Goal: Check status: Check status

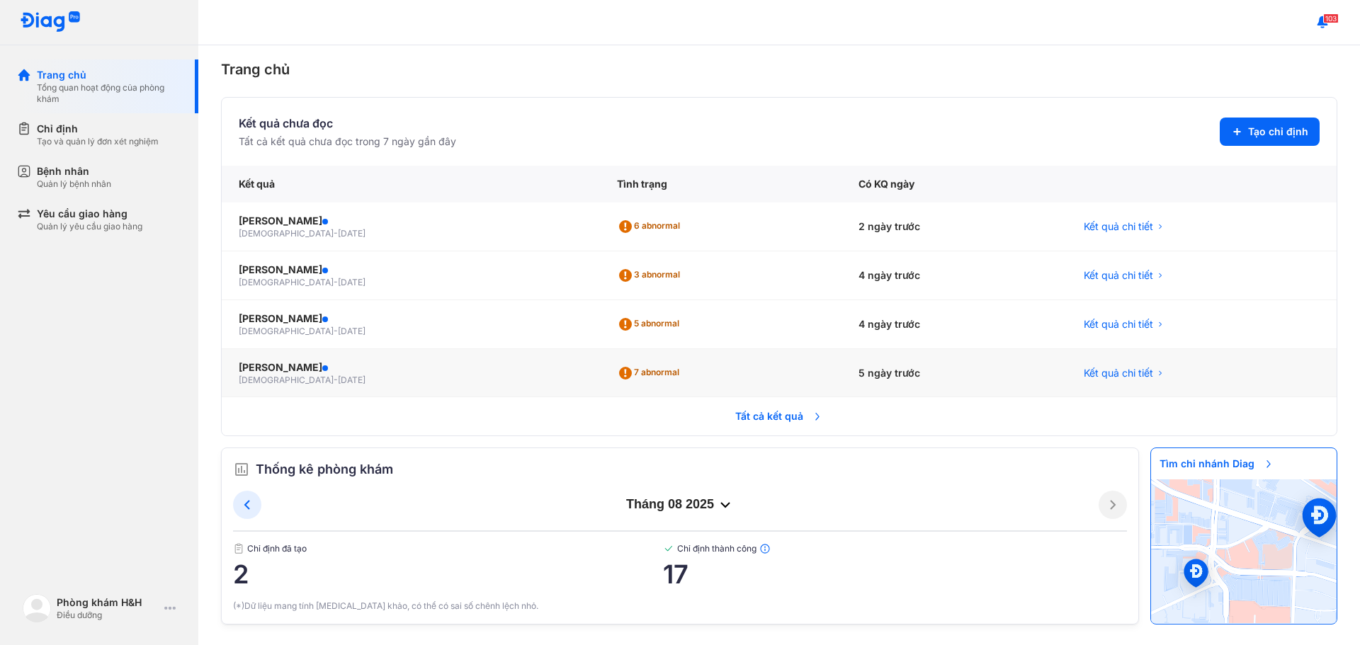
scroll to position [11, 0]
click at [773, 410] on span "Tất cả kết quả" at bounding box center [779, 414] width 105 height 31
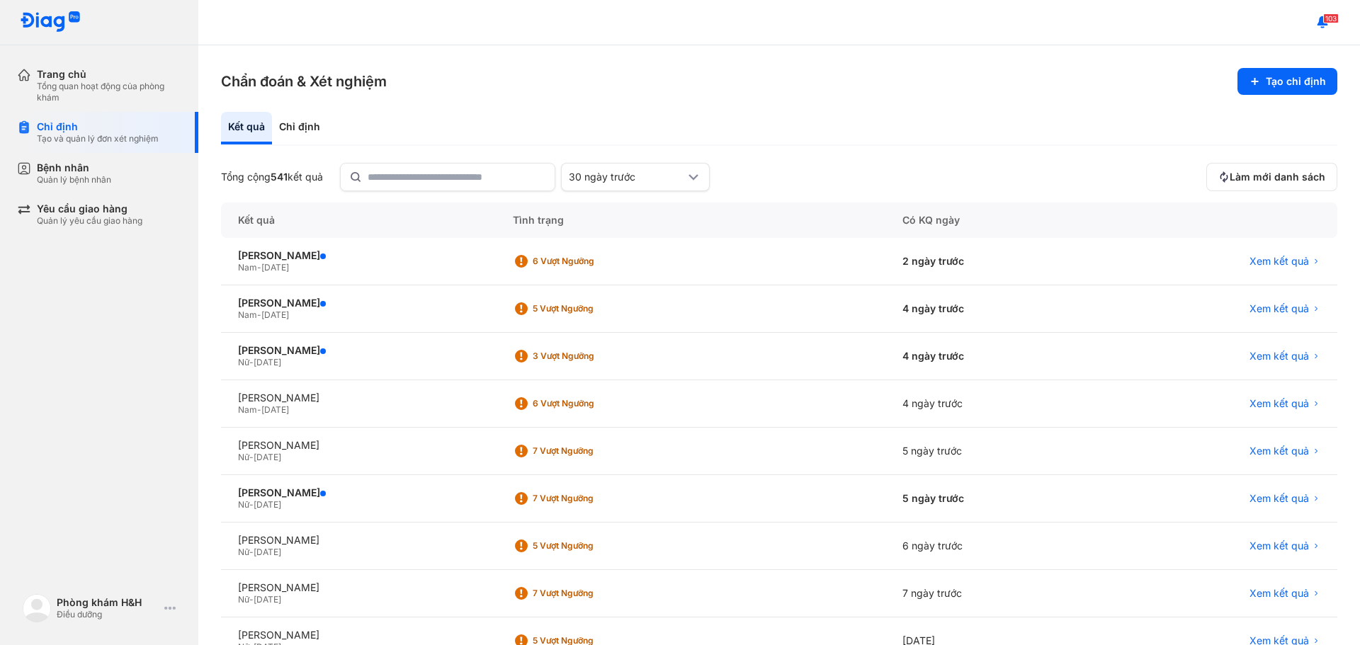
click at [129, 407] on div "Trang chủ Tổng quan hoạt động của phòng khám Chỉ định Tạo và quản lý đơn xét ng…" at bounding box center [99, 322] width 198 height 645
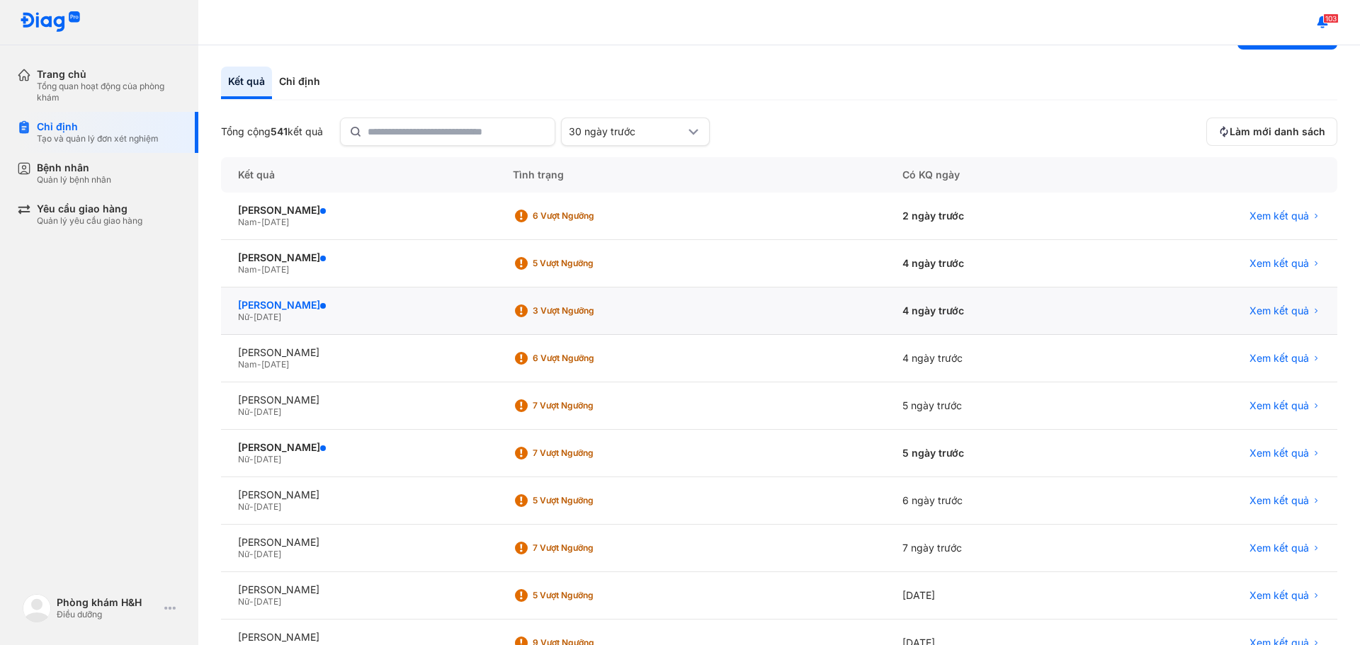
scroll to position [71, 0]
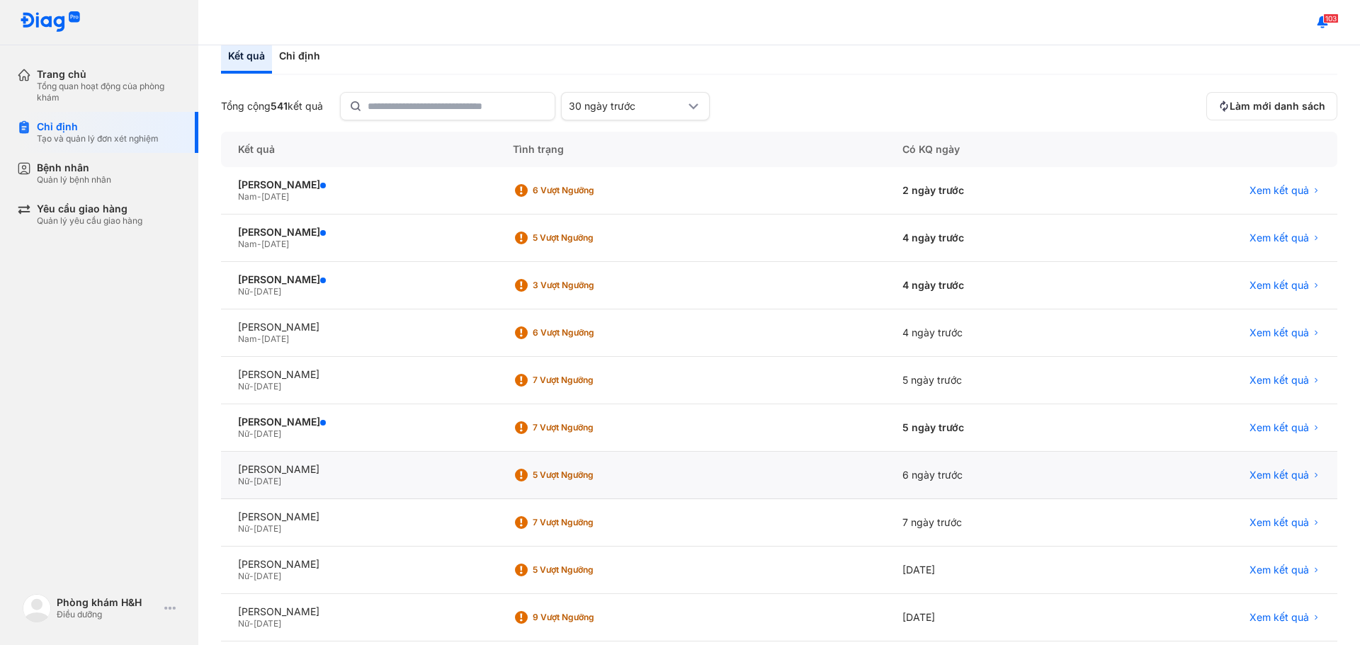
click at [646, 480] on div "5 Vượt ngưỡng" at bounding box center [589, 475] width 113 height 11
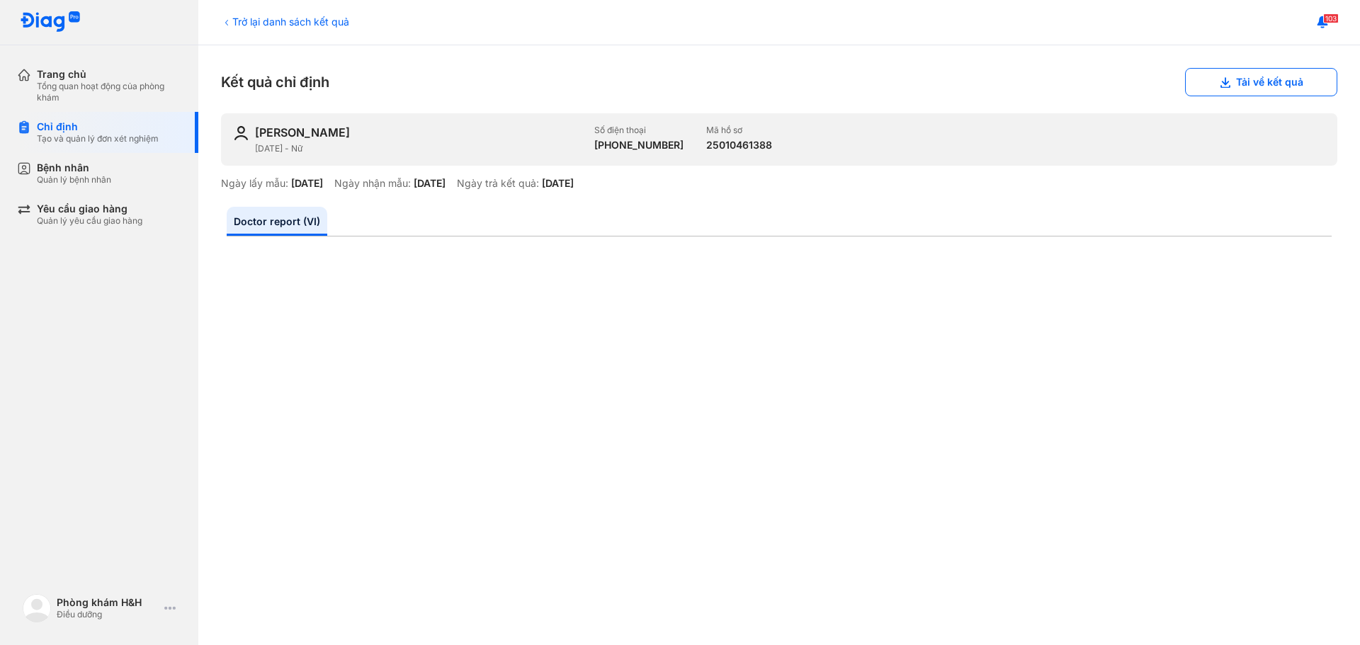
click at [864, 17] on div "103" at bounding box center [779, 22] width 1162 height 45
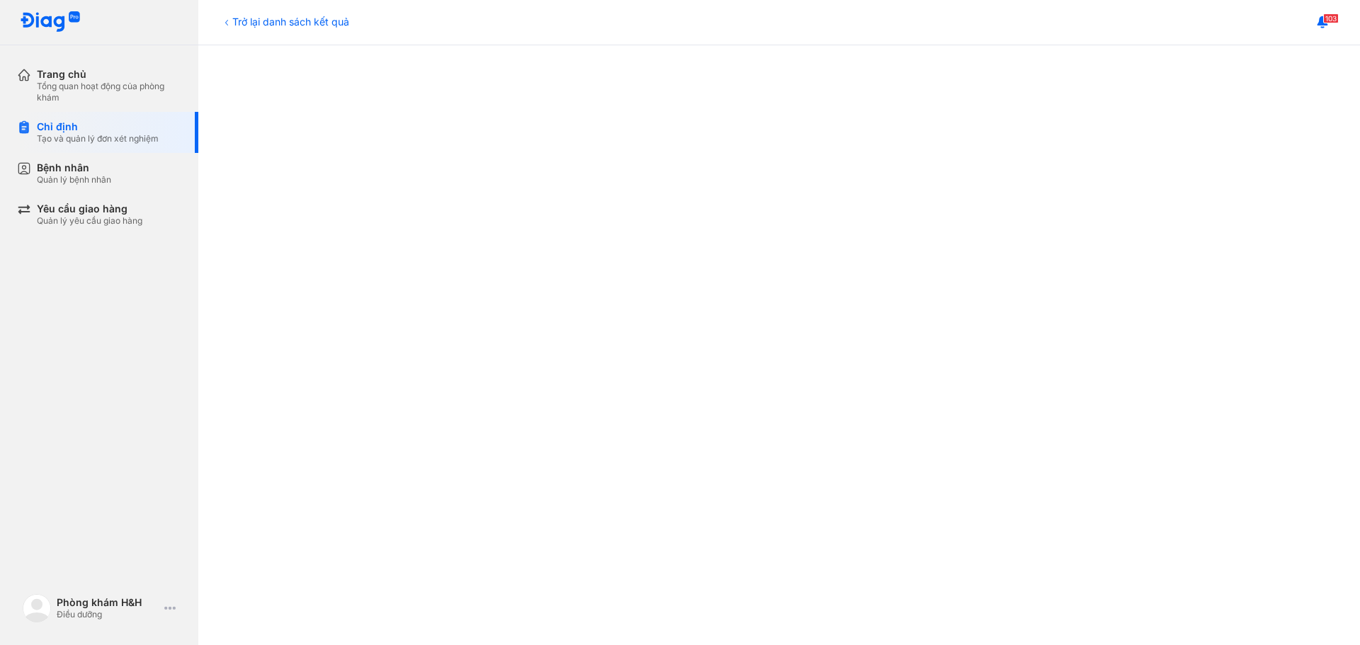
scroll to position [638, 0]
click at [259, 279] on div at bounding box center [779, 154] width 1105 height 1088
